Goal: Task Accomplishment & Management: Use online tool/utility

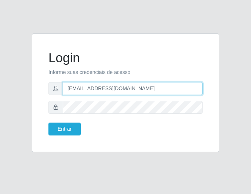
click at [94, 89] on input "[EMAIL_ADDRESS][DOMAIN_NAME]" at bounding box center [133, 88] width 140 height 13
type input "[EMAIL_ADDRESS][DOMAIN_NAME]"
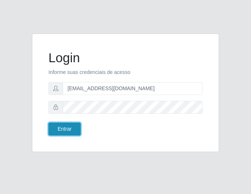
click at [68, 128] on button "Entrar" at bounding box center [64, 128] width 32 height 13
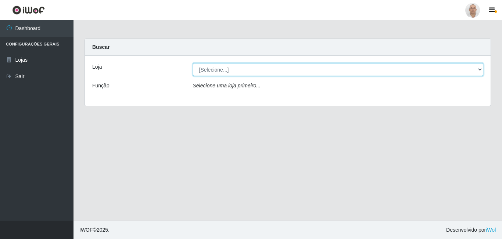
click at [251, 72] on select "[Selecione...] Mar Vermelho - Loja 04" at bounding box center [338, 69] width 291 height 13
select select "251"
click at [193, 63] on select "[Selecione...] Mar Vermelho - Loja 04" at bounding box center [338, 69] width 291 height 13
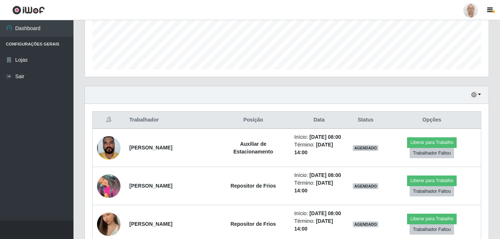
scroll to position [294, 0]
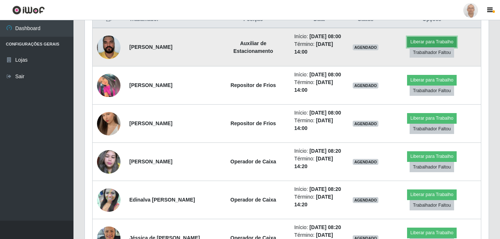
click at [251, 43] on button "Liberar para Trabalho" at bounding box center [432, 42] width 50 height 10
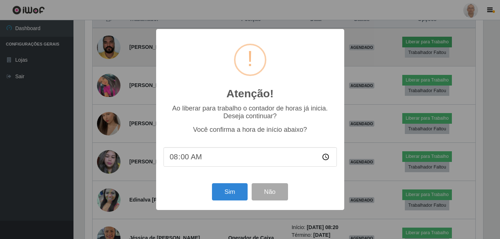
scroll to position [152, 400]
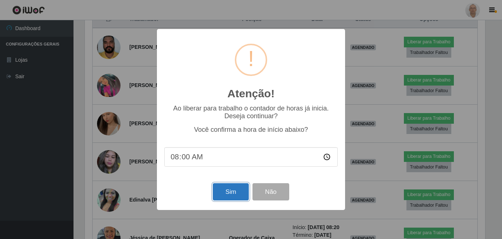
click at [226, 193] on button "Sim" at bounding box center [231, 191] width 36 height 17
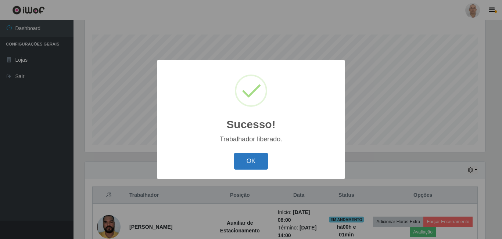
click at [251, 163] on button "OK" at bounding box center [251, 161] width 34 height 17
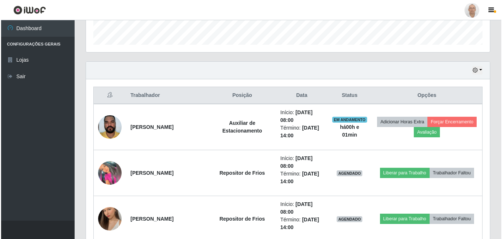
scroll to position [228, 0]
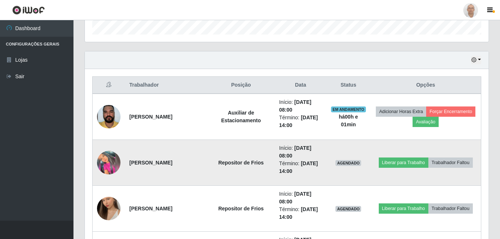
click at [107, 161] on img at bounding box center [109, 163] width 24 height 24
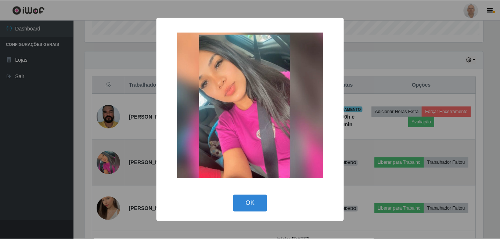
scroll to position [152, 400]
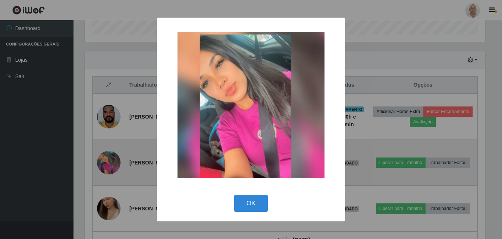
click at [107, 161] on div "× OK Cancel" at bounding box center [251, 119] width 502 height 239
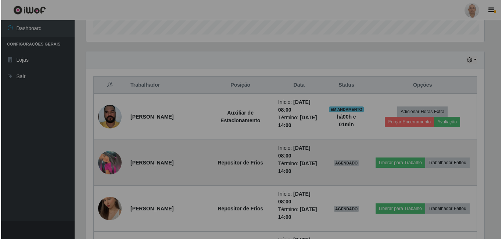
scroll to position [152, 404]
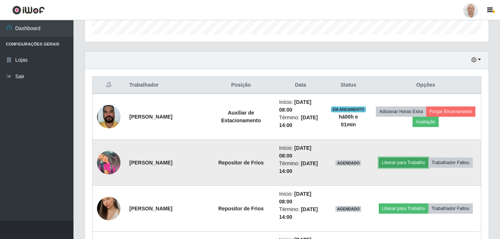
click at [251, 163] on button "Liberar para Trabalho" at bounding box center [404, 163] width 50 height 10
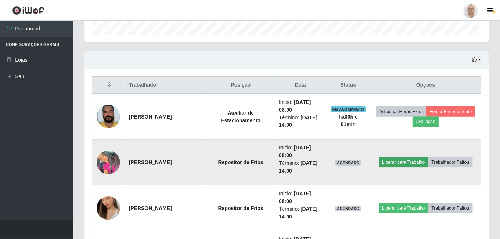
scroll to position [152, 400]
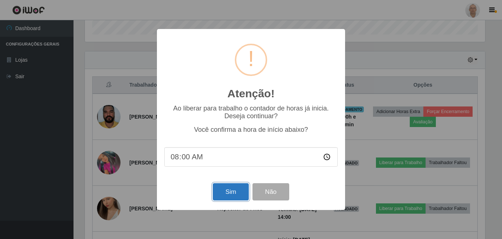
click at [224, 193] on button "Sim" at bounding box center [231, 191] width 36 height 17
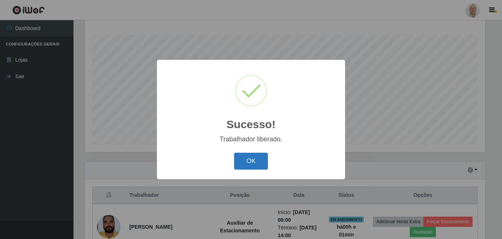
click at [245, 163] on button "OK" at bounding box center [251, 161] width 34 height 17
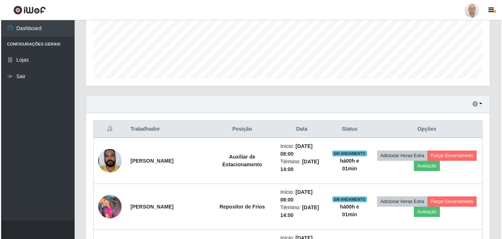
scroll to position [265, 0]
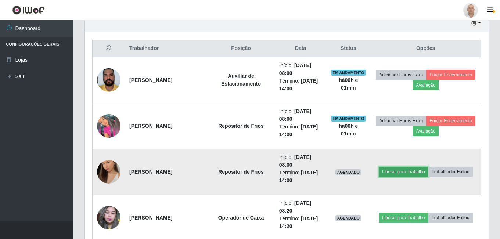
click at [251, 172] on button "Liberar para Trabalho" at bounding box center [404, 172] width 50 height 10
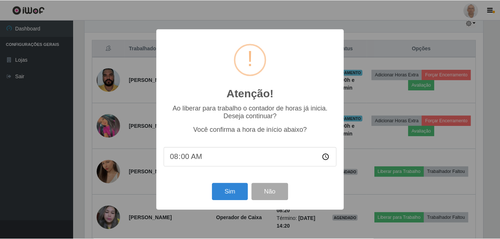
scroll to position [152, 400]
click at [230, 193] on button "Sim" at bounding box center [231, 191] width 36 height 17
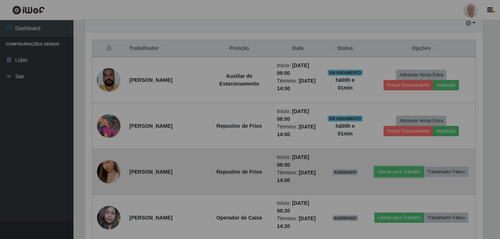
scroll to position [0, 0]
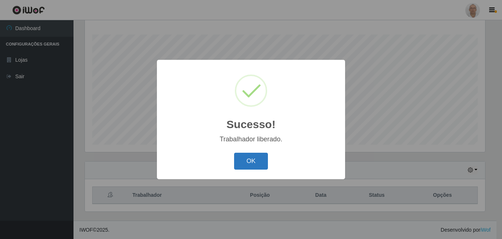
click at [251, 164] on button "OK" at bounding box center [251, 161] width 34 height 17
